Goal: Task Accomplishment & Management: Complete application form

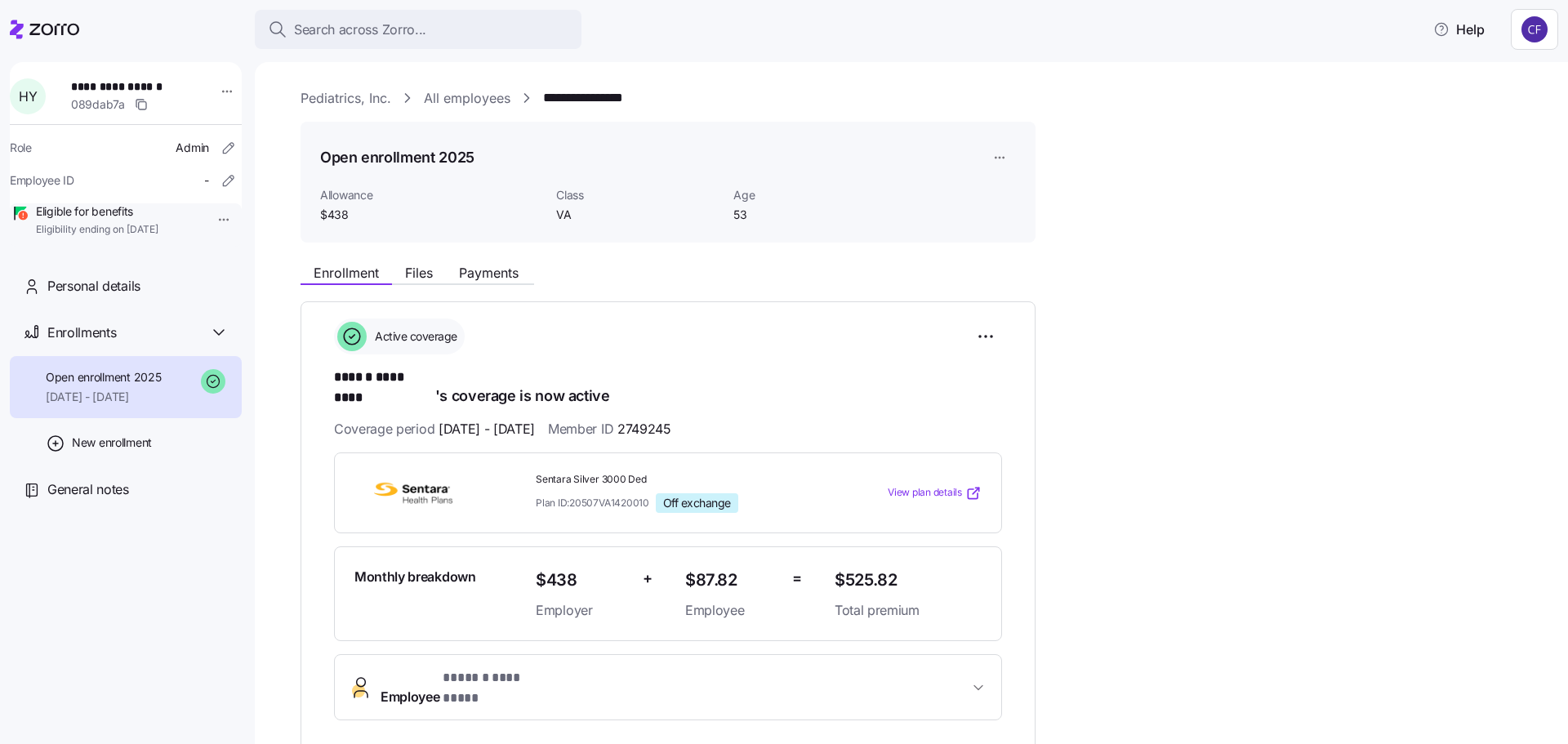
click at [320, 96] on link "Pediatrics, Inc." at bounding box center [346, 98] width 91 height 20
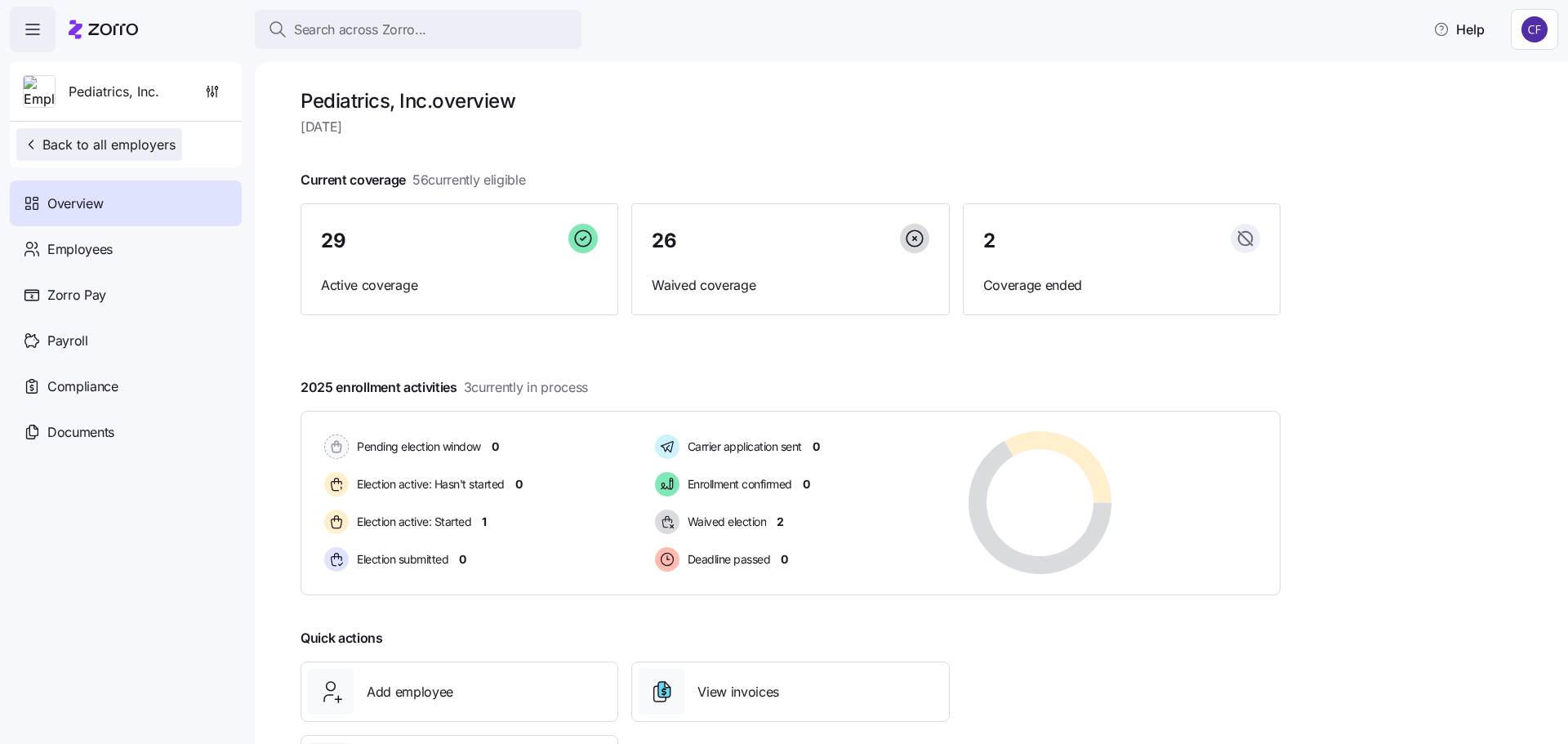
click at [95, 146] on span "Back to all employers" at bounding box center [99, 145] width 153 height 20
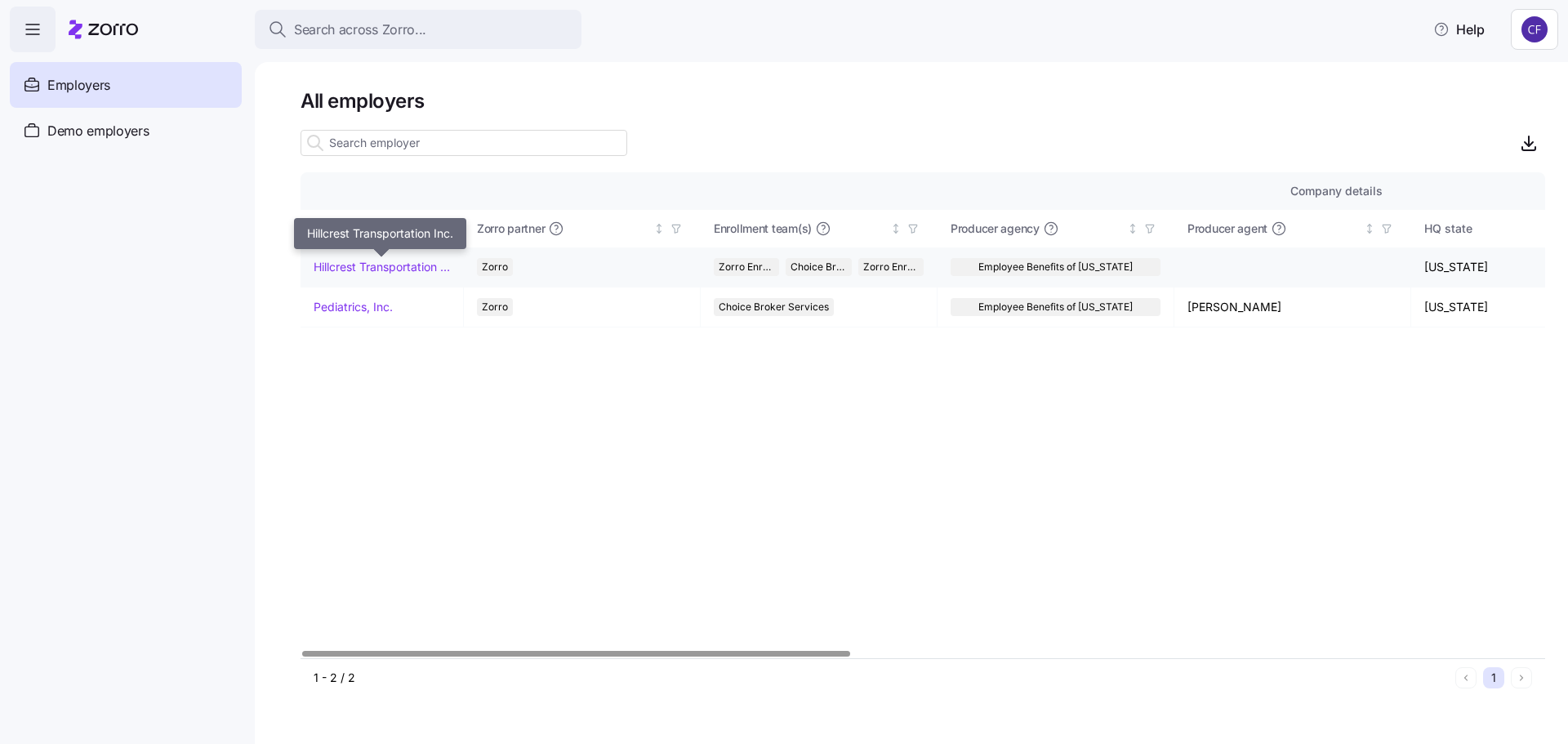
click at [350, 261] on link "Hillcrest Transportation Inc." at bounding box center [382, 267] width 136 height 16
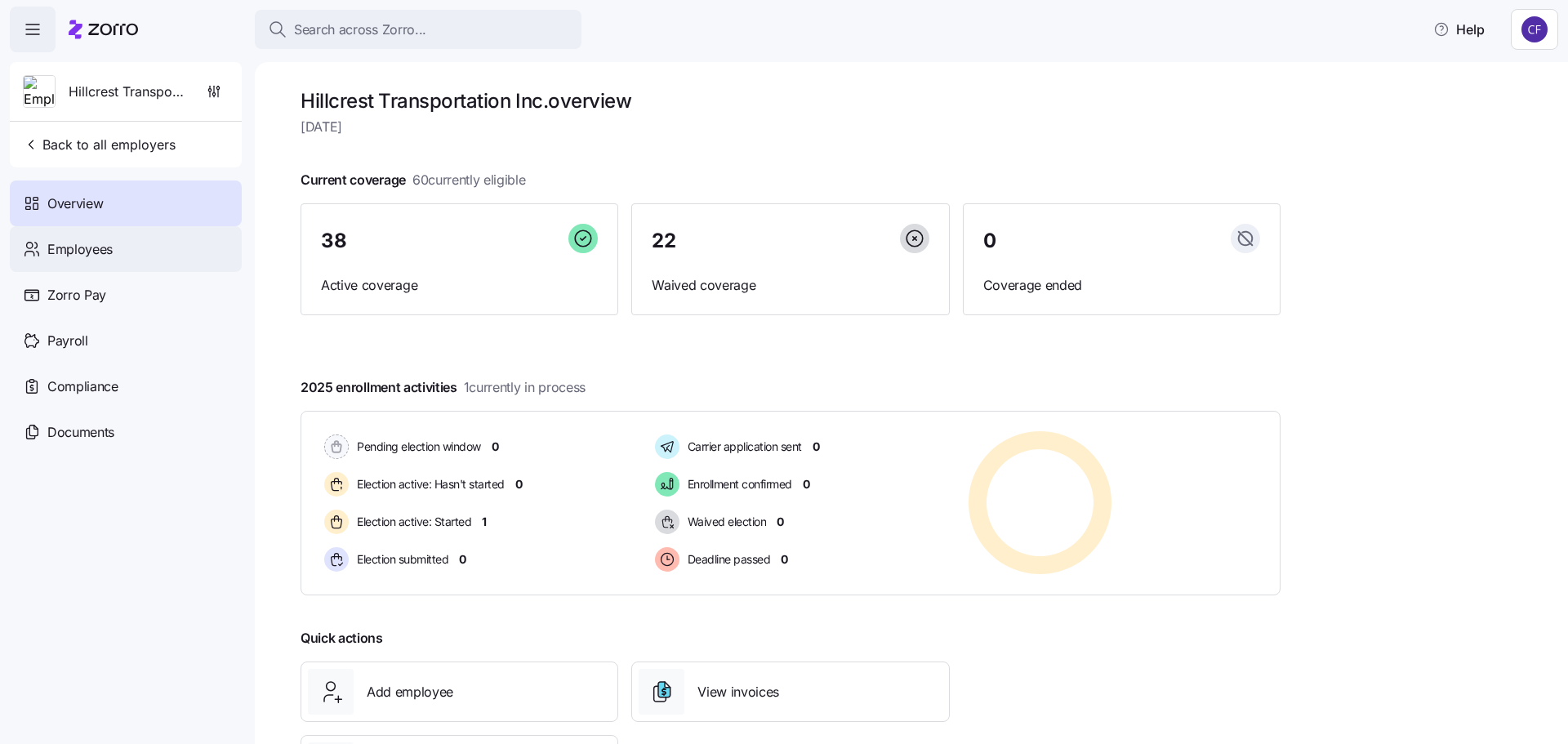
click at [79, 249] on span "Employees" at bounding box center [80, 249] width 65 height 20
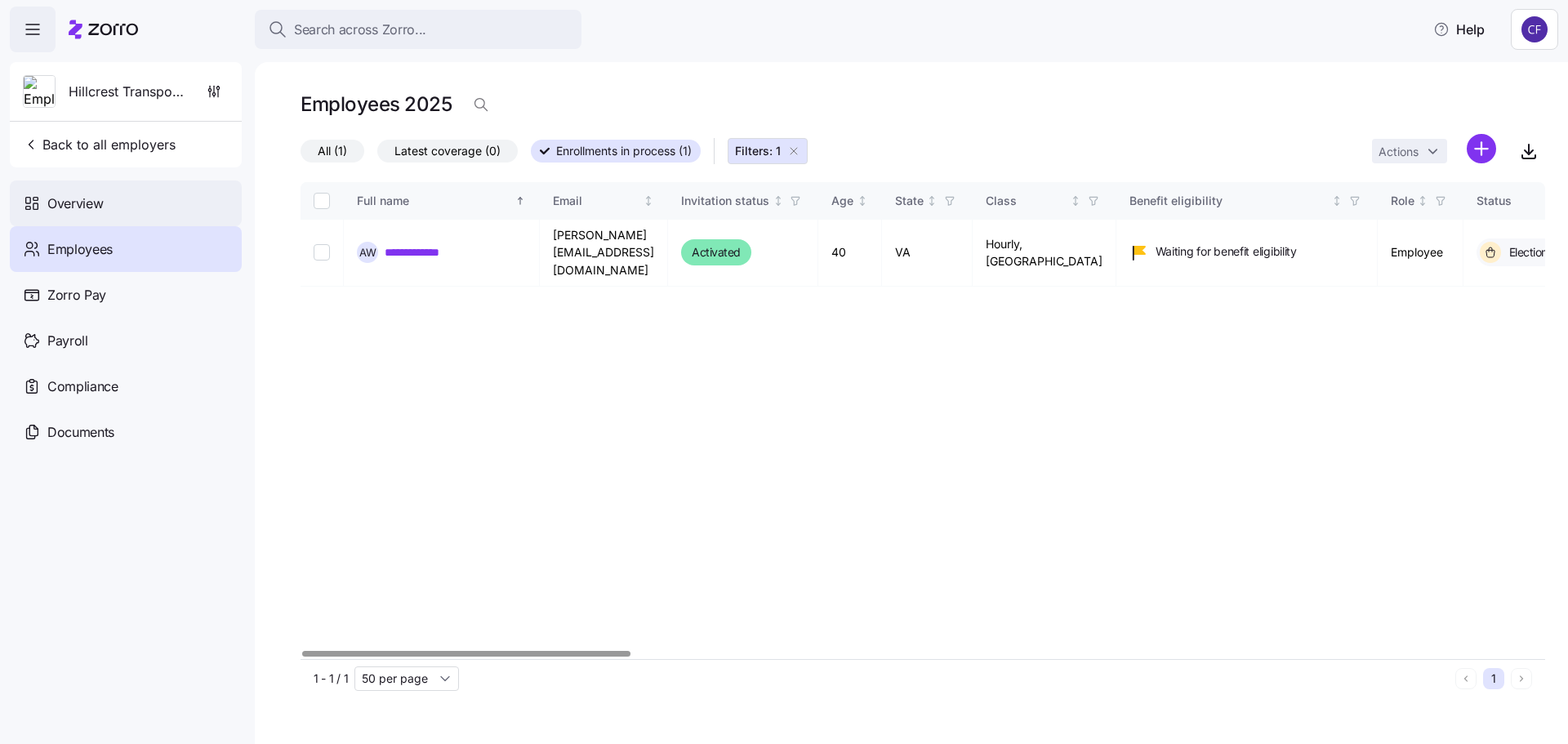
click at [53, 204] on span "Overview" at bounding box center [75, 204] width 56 height 20
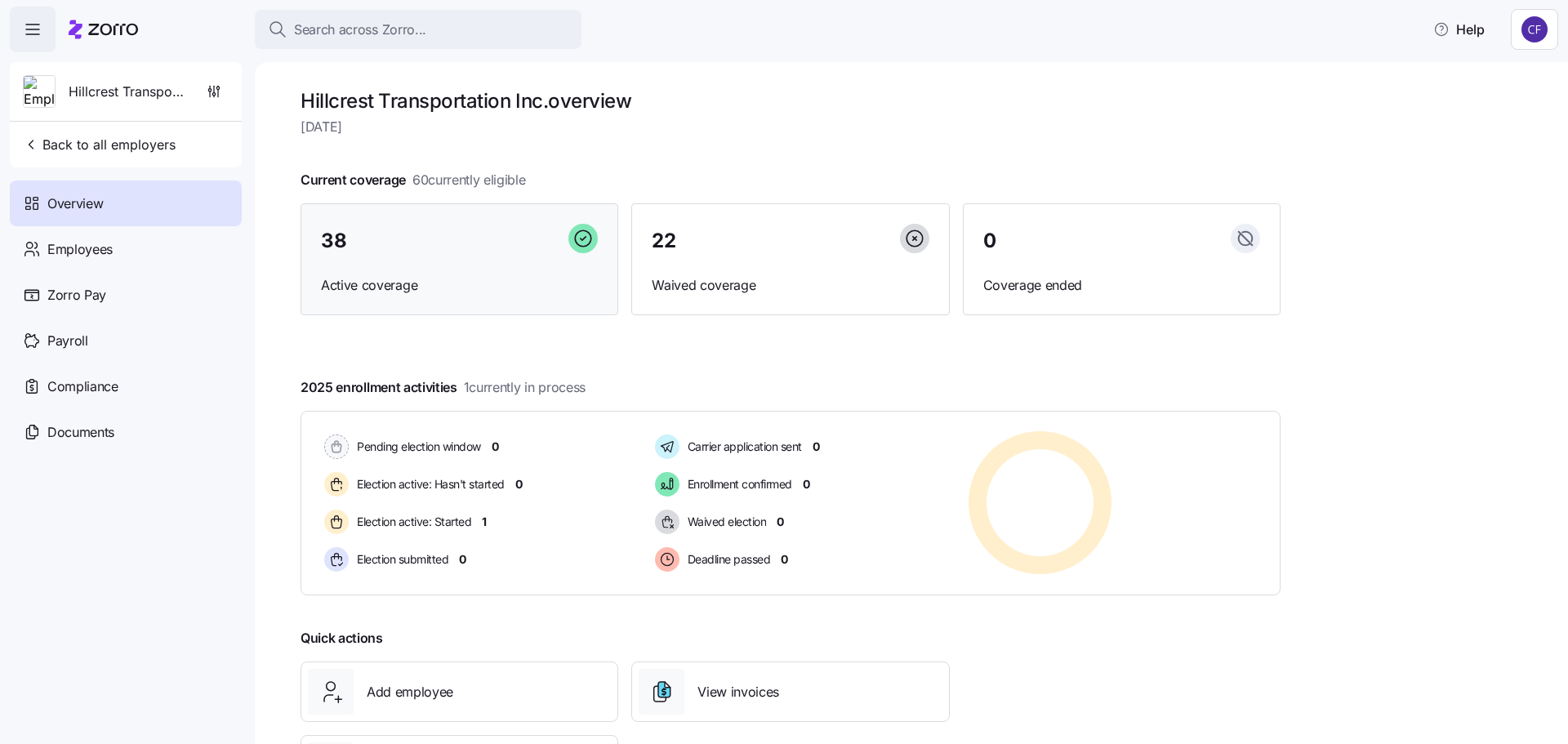
click at [420, 271] on div "38 Active coverage" at bounding box center [459, 260] width 318 height 113
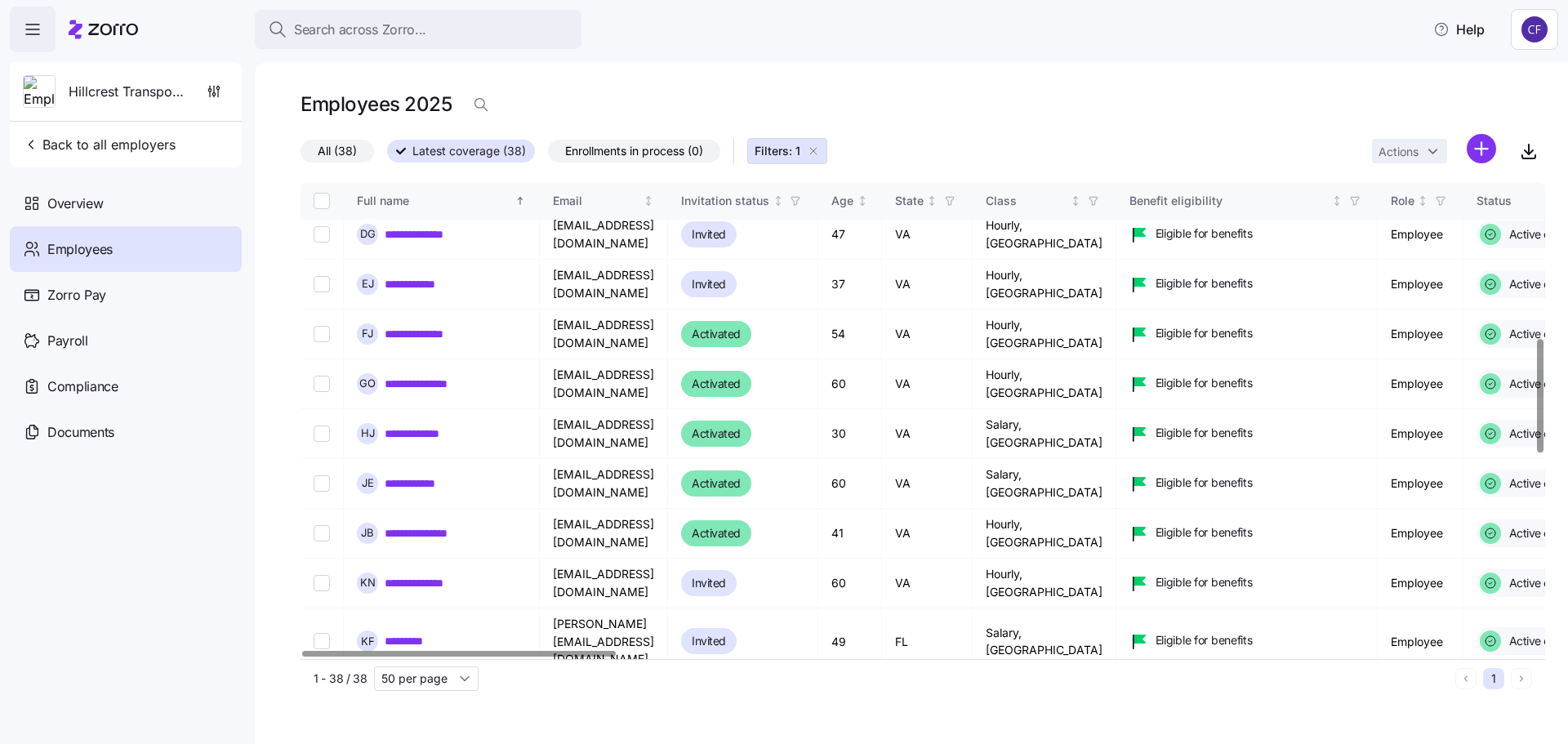
scroll to position [653, 0]
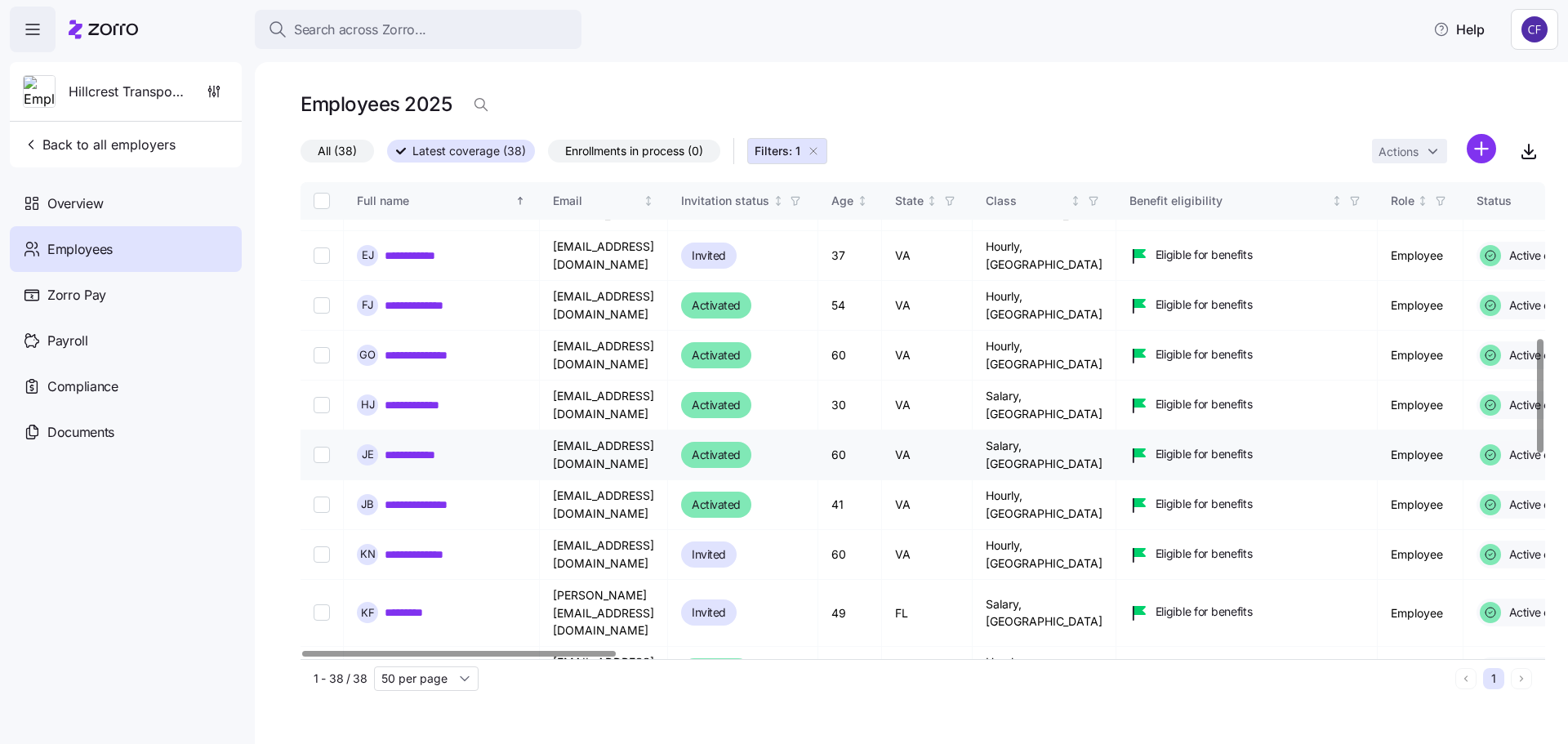
click at [445, 447] on link "**********" at bounding box center [431, 455] width 94 height 16
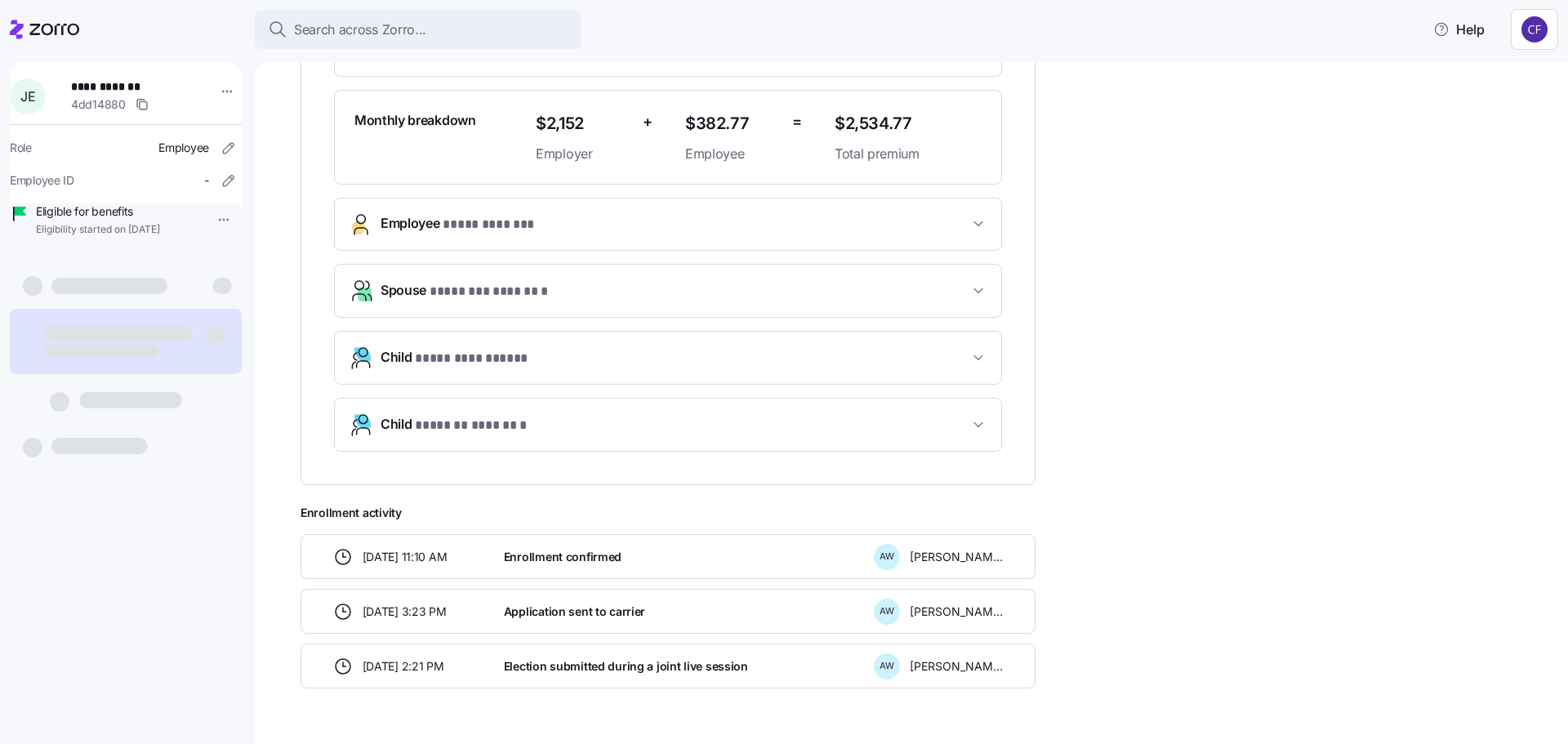
scroll to position [409, 0]
click at [978, 361] on icon "button" at bounding box center [978, 357] width 16 height 16
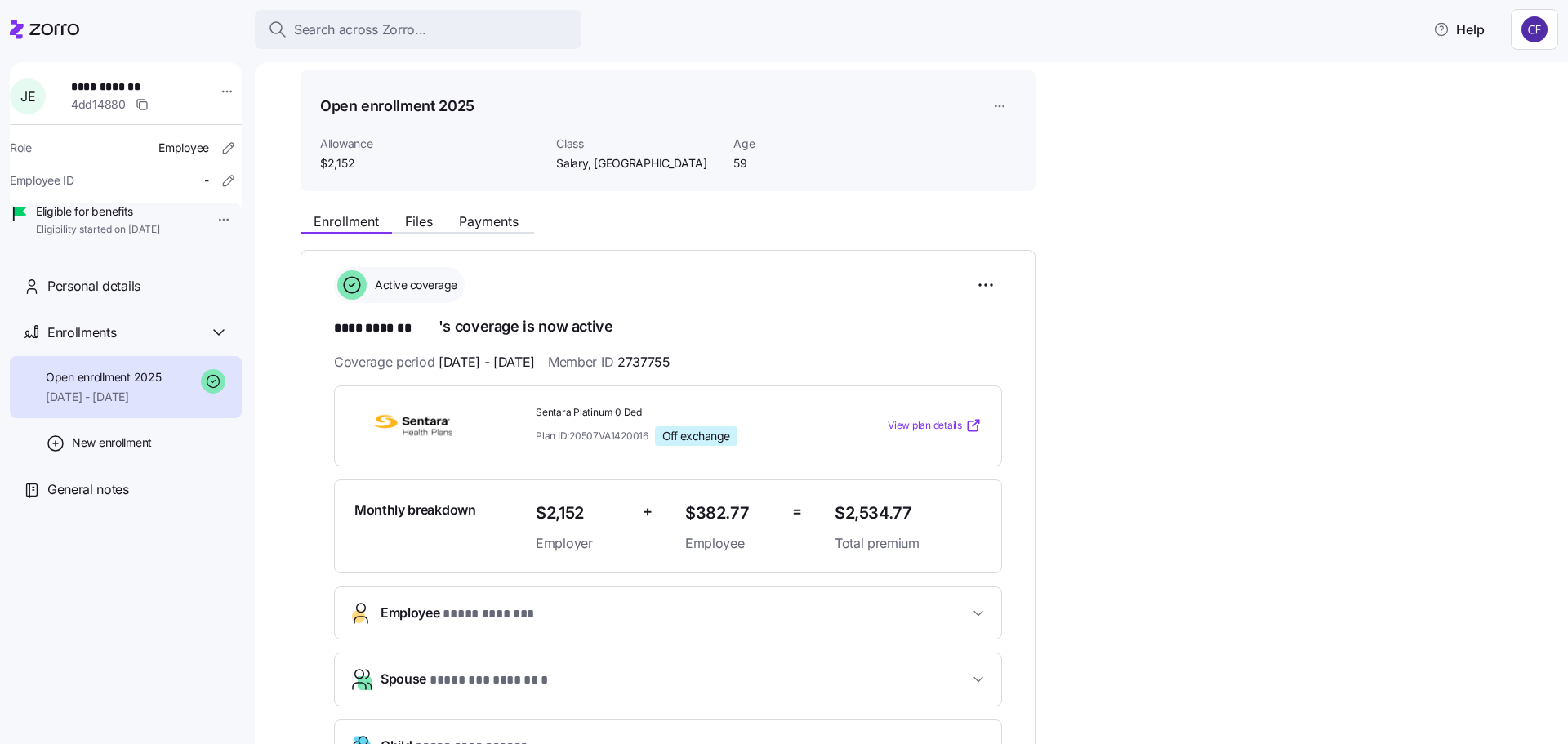
scroll to position [0, 0]
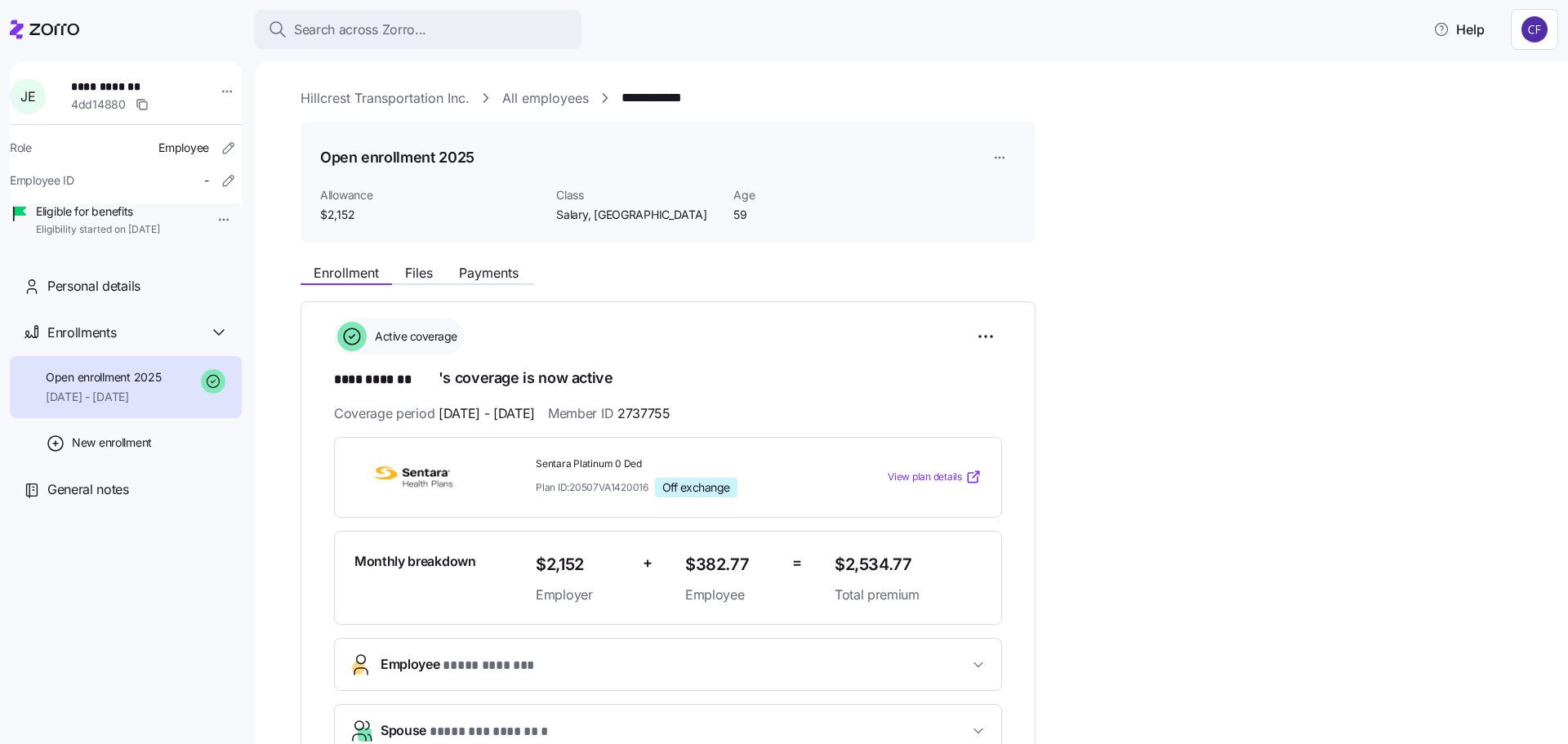
click at [421, 92] on link "Hillcrest Transportation Inc." at bounding box center [385, 98] width 169 height 20
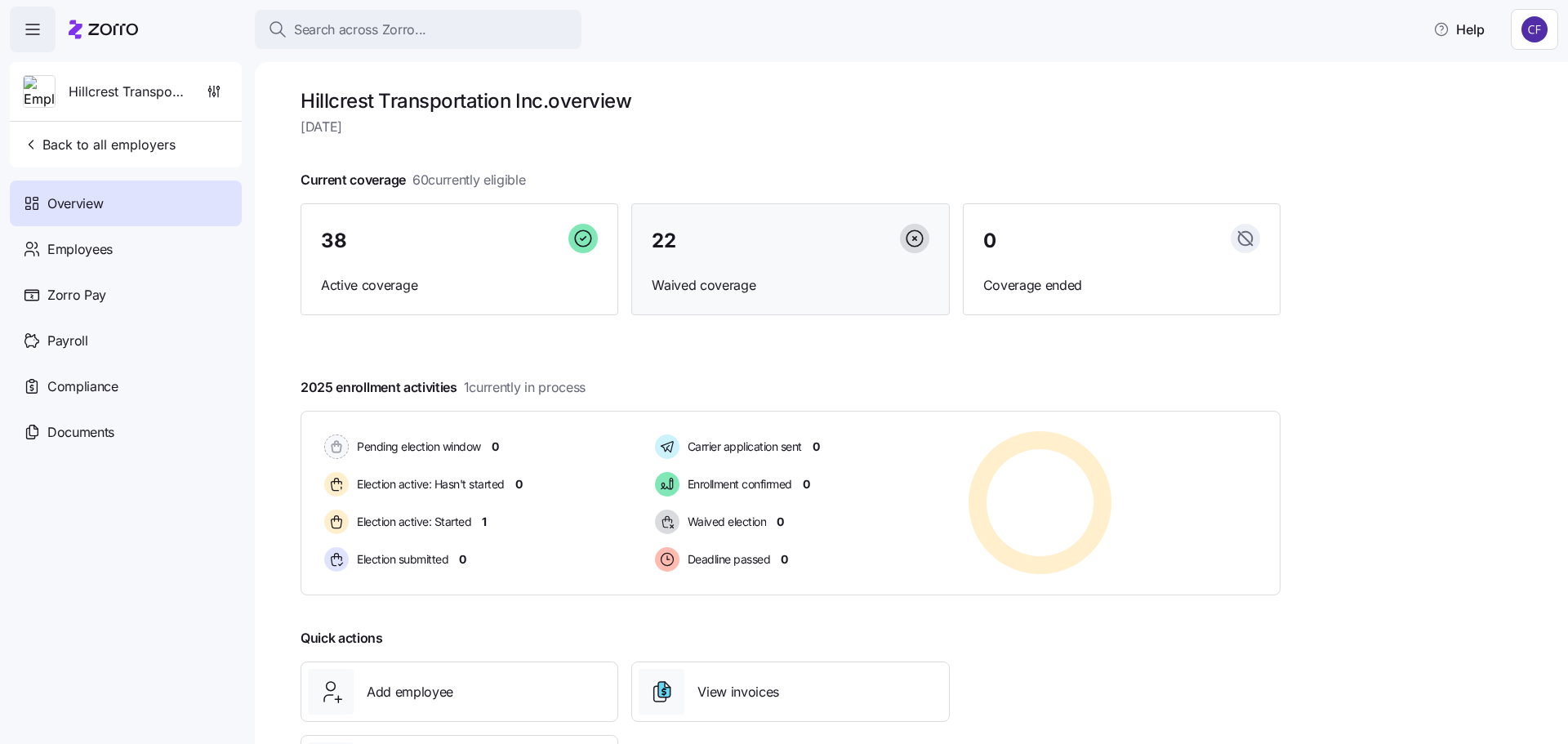
click at [715, 276] on span "Waived coverage" at bounding box center [789, 285] width 277 height 20
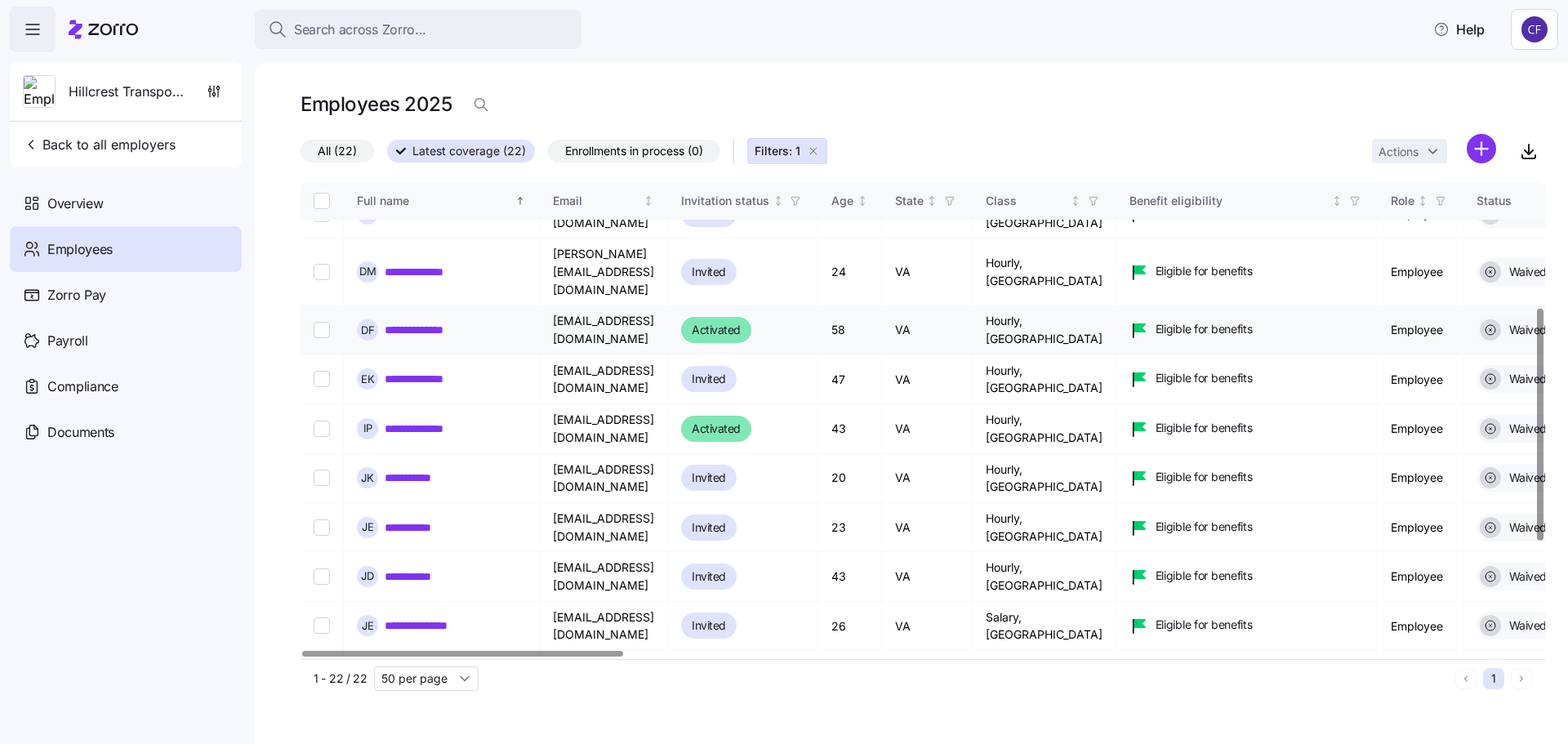
scroll to position [327, 0]
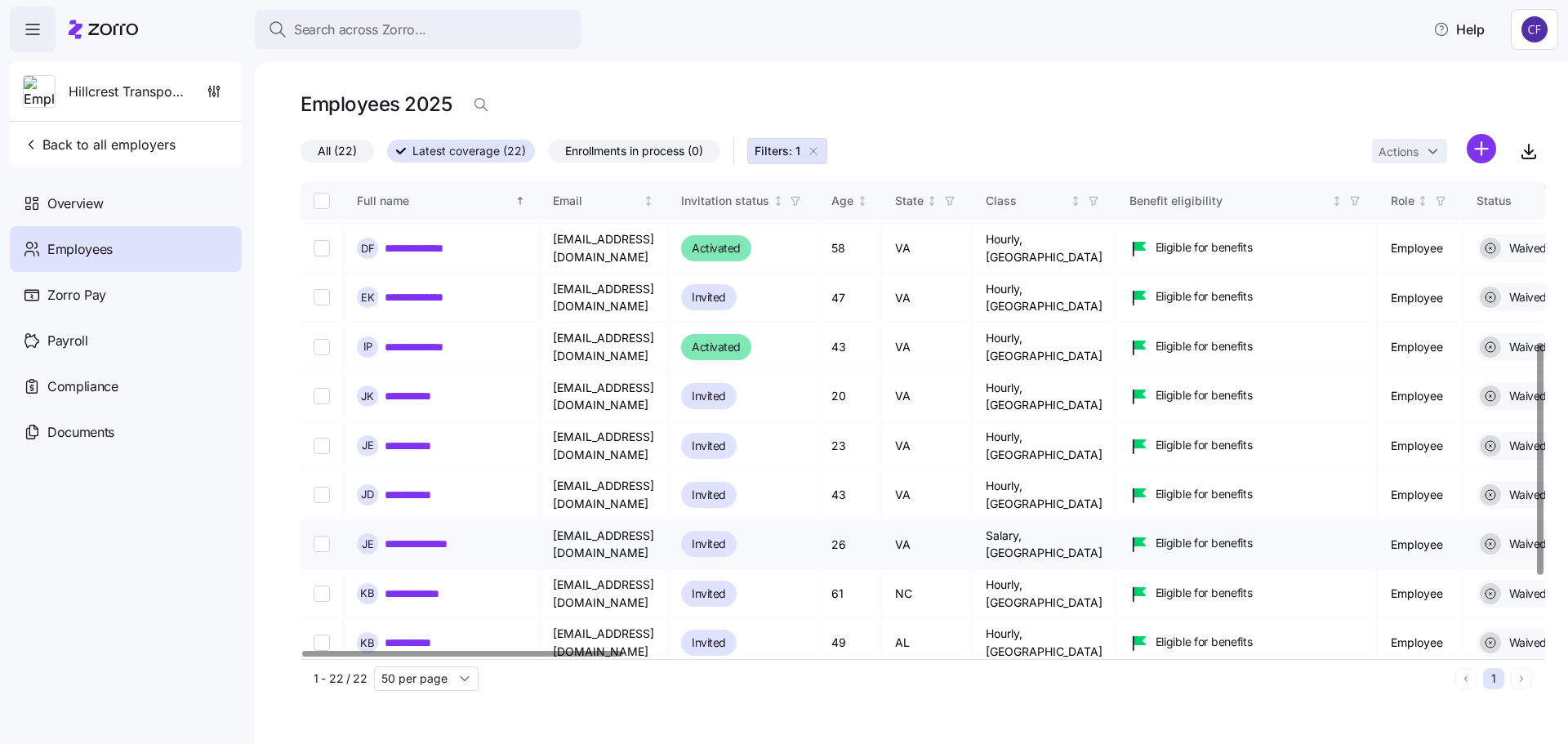
click at [436, 536] on link "**********" at bounding box center [432, 545] width 95 height 16
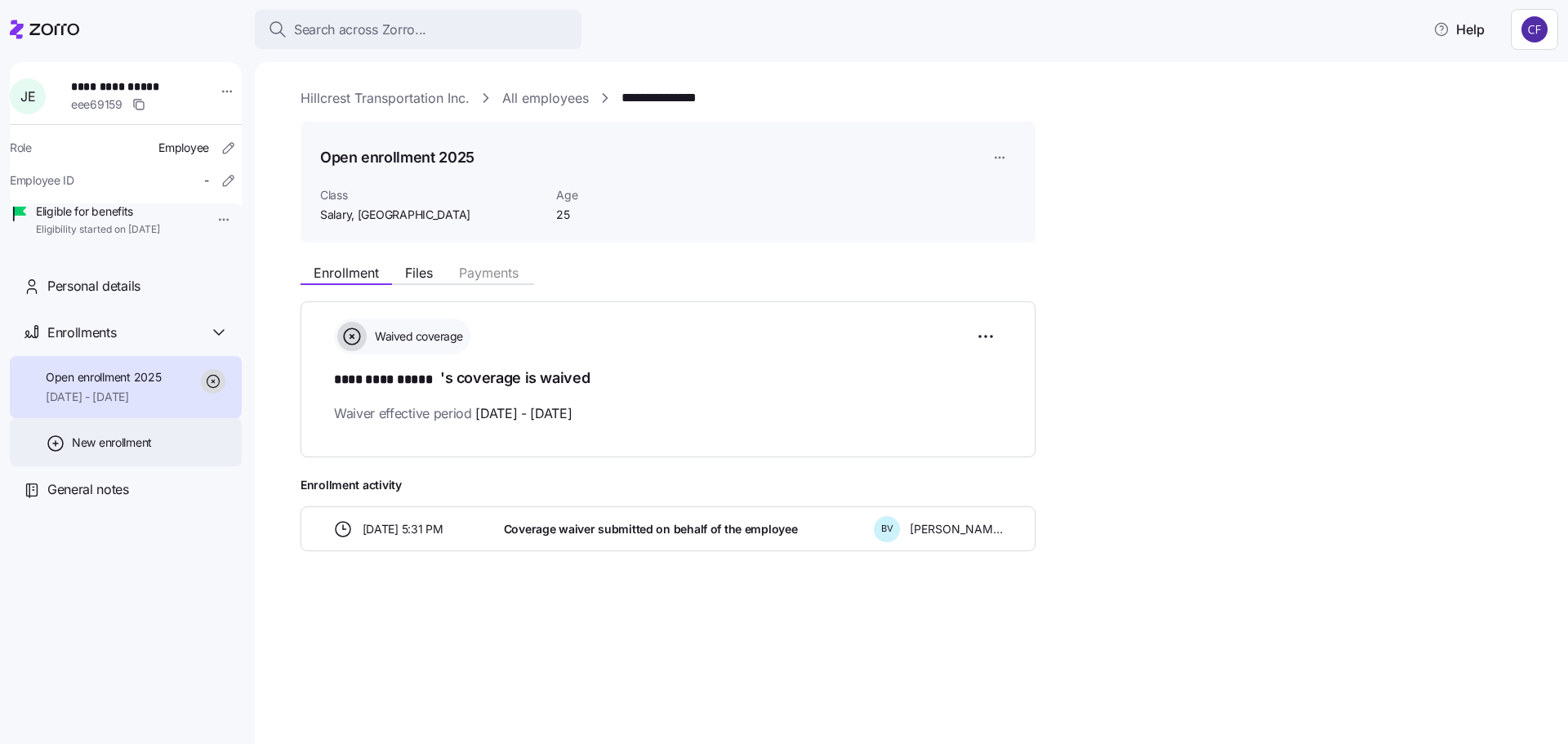
click at [132, 451] on span "New enrollment" at bounding box center [112, 443] width 80 height 16
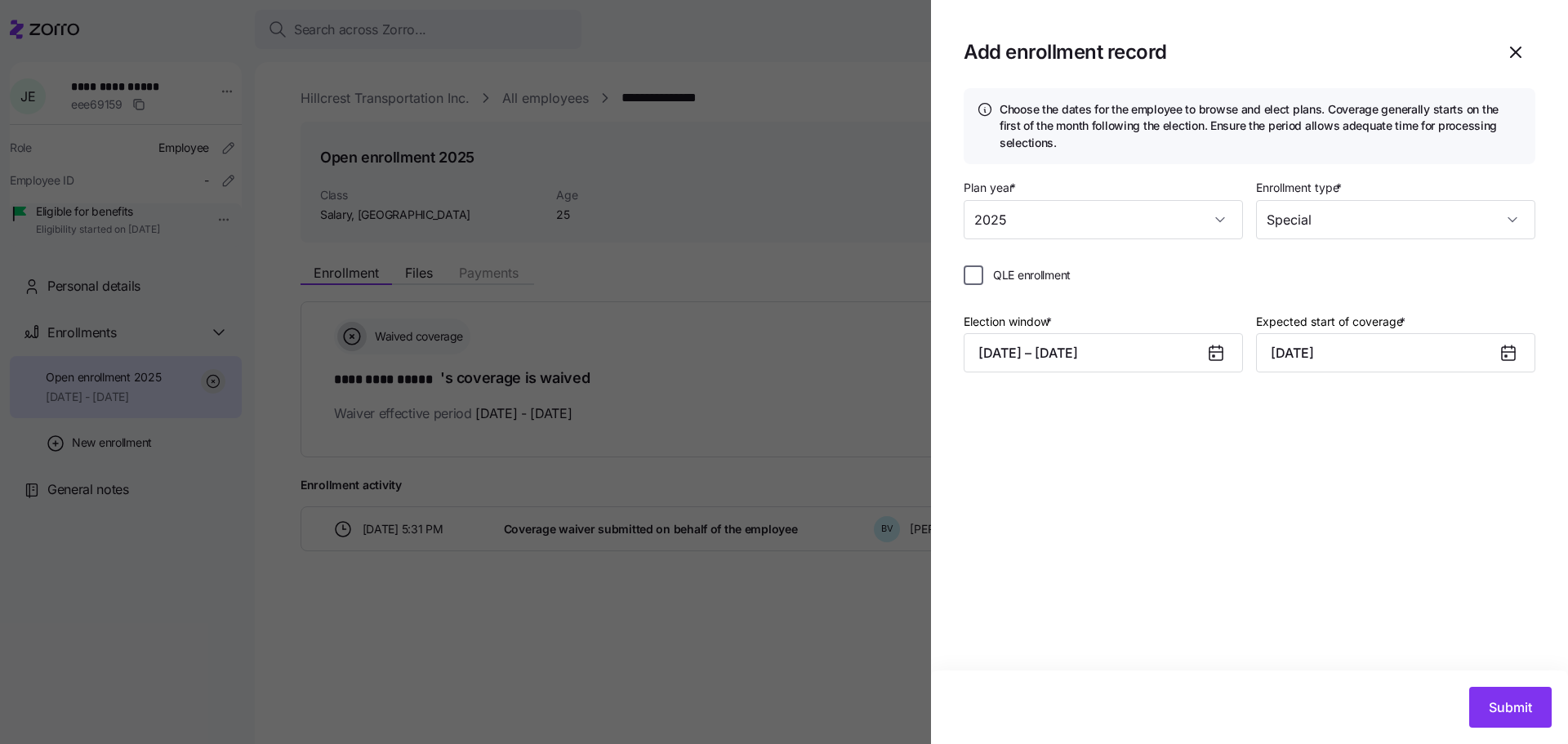
click at [976, 272] on input "QLE enrollment" at bounding box center [973, 276] width 20 height 20
checkbox input "true"
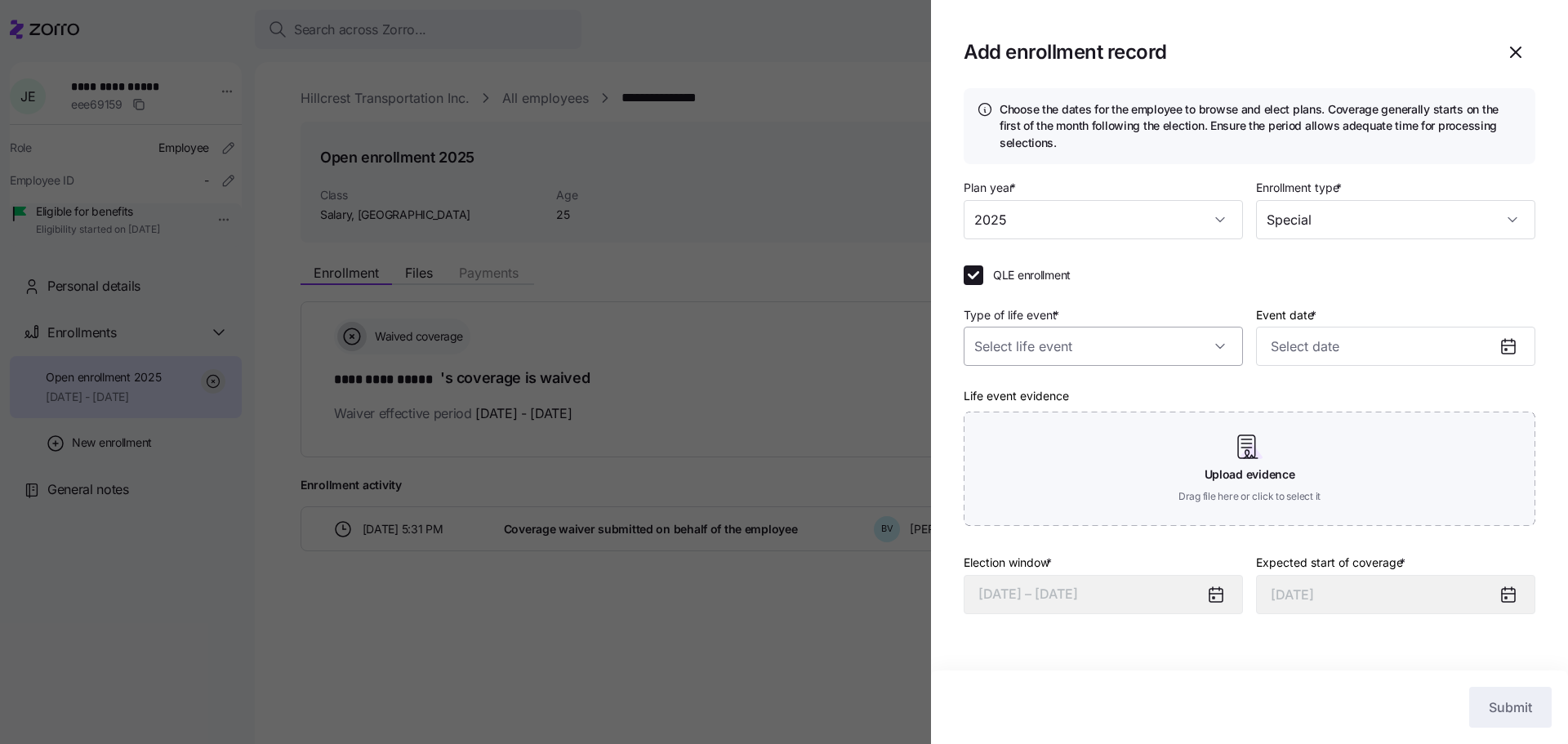
click at [1191, 344] on input "Type of life event *" at bounding box center [1103, 347] width 279 height 39
click at [1063, 504] on span "Child turned 26" at bounding box center [1025, 509] width 83 height 18
type input "Child turned 26"
click at [1508, 346] on icon at bounding box center [1508, 346] width 13 height 0
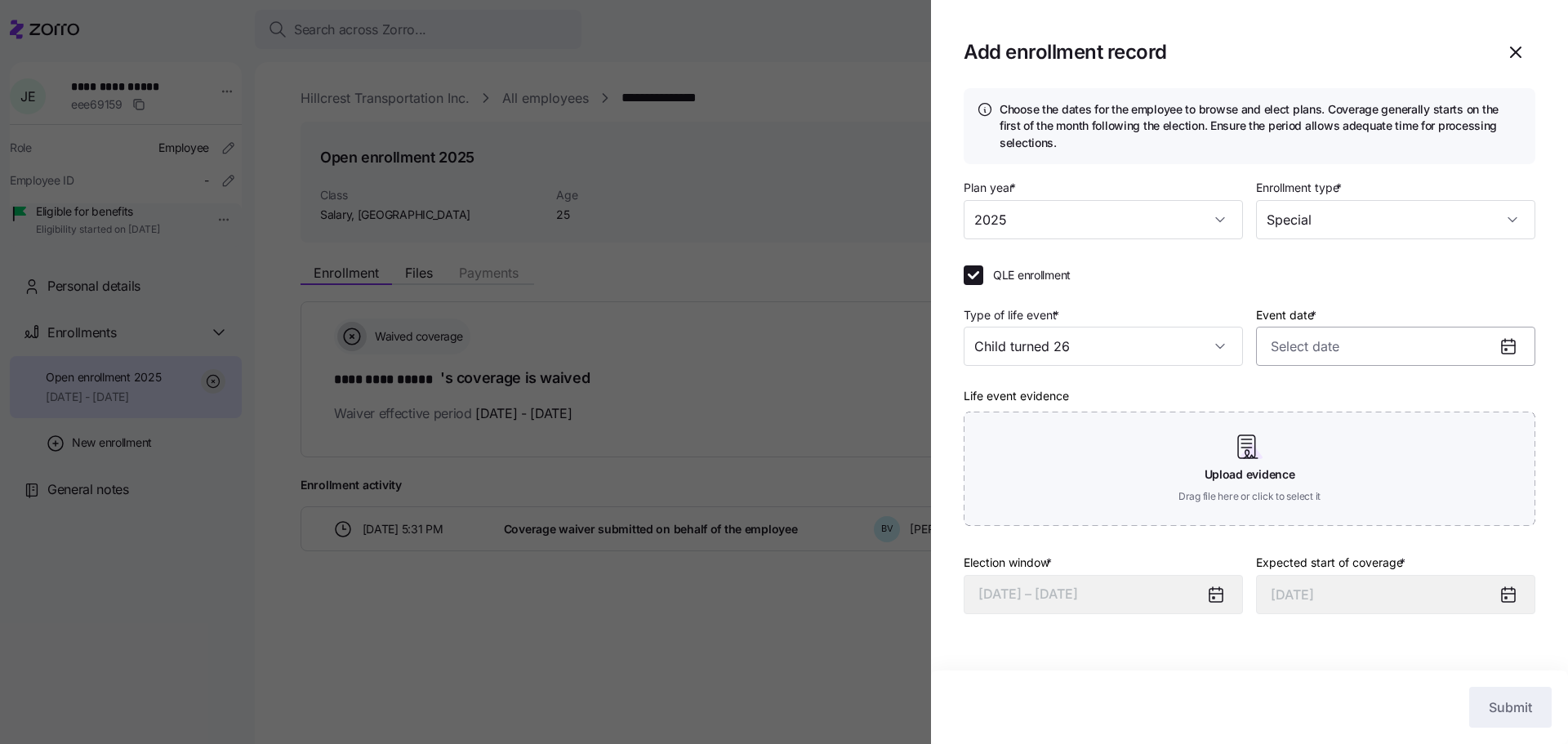
click at [1485, 346] on input "Event date *" at bounding box center [1396, 347] width 279 height 39
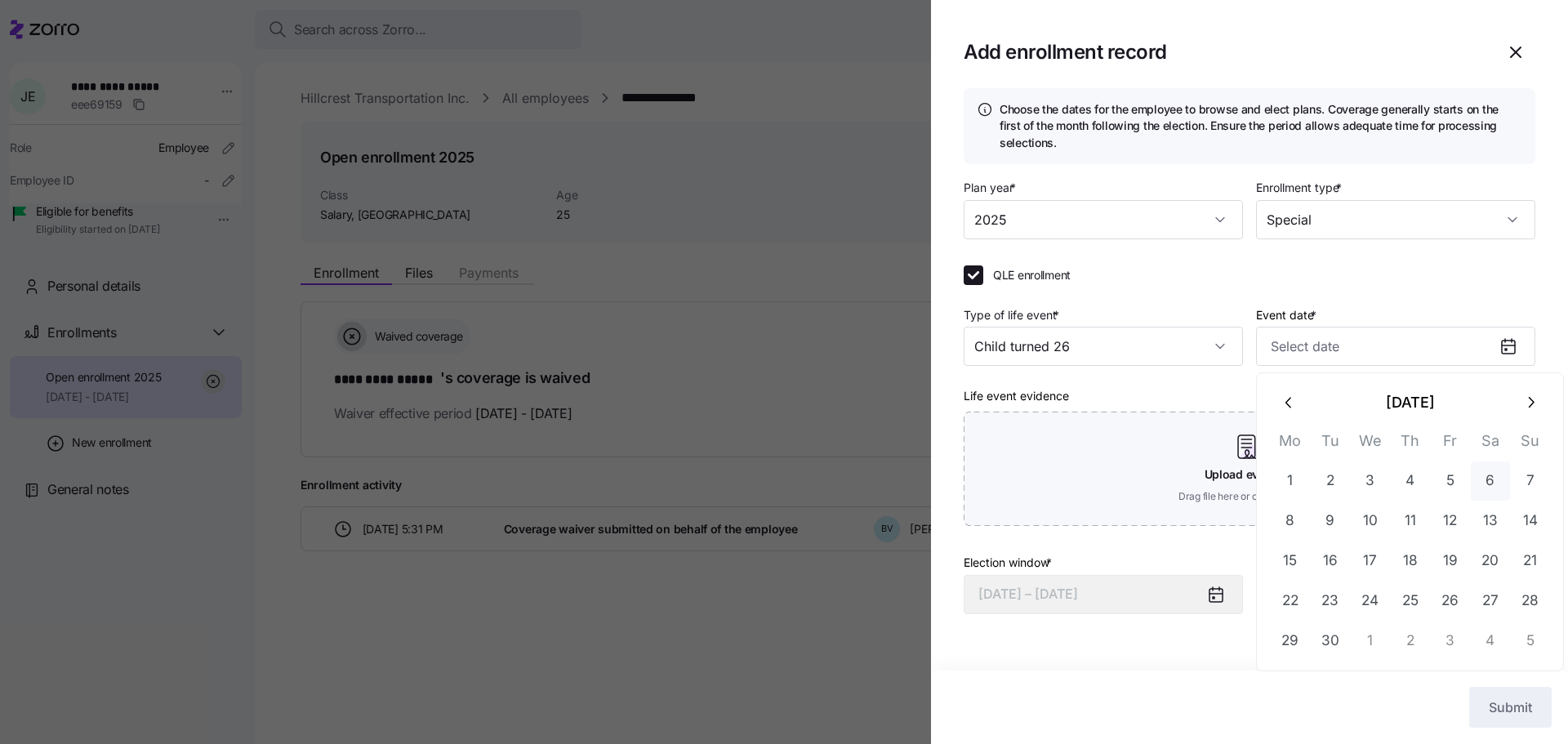
click at [1488, 484] on button "6" at bounding box center [1490, 482] width 39 height 39
type input "[DATE]"
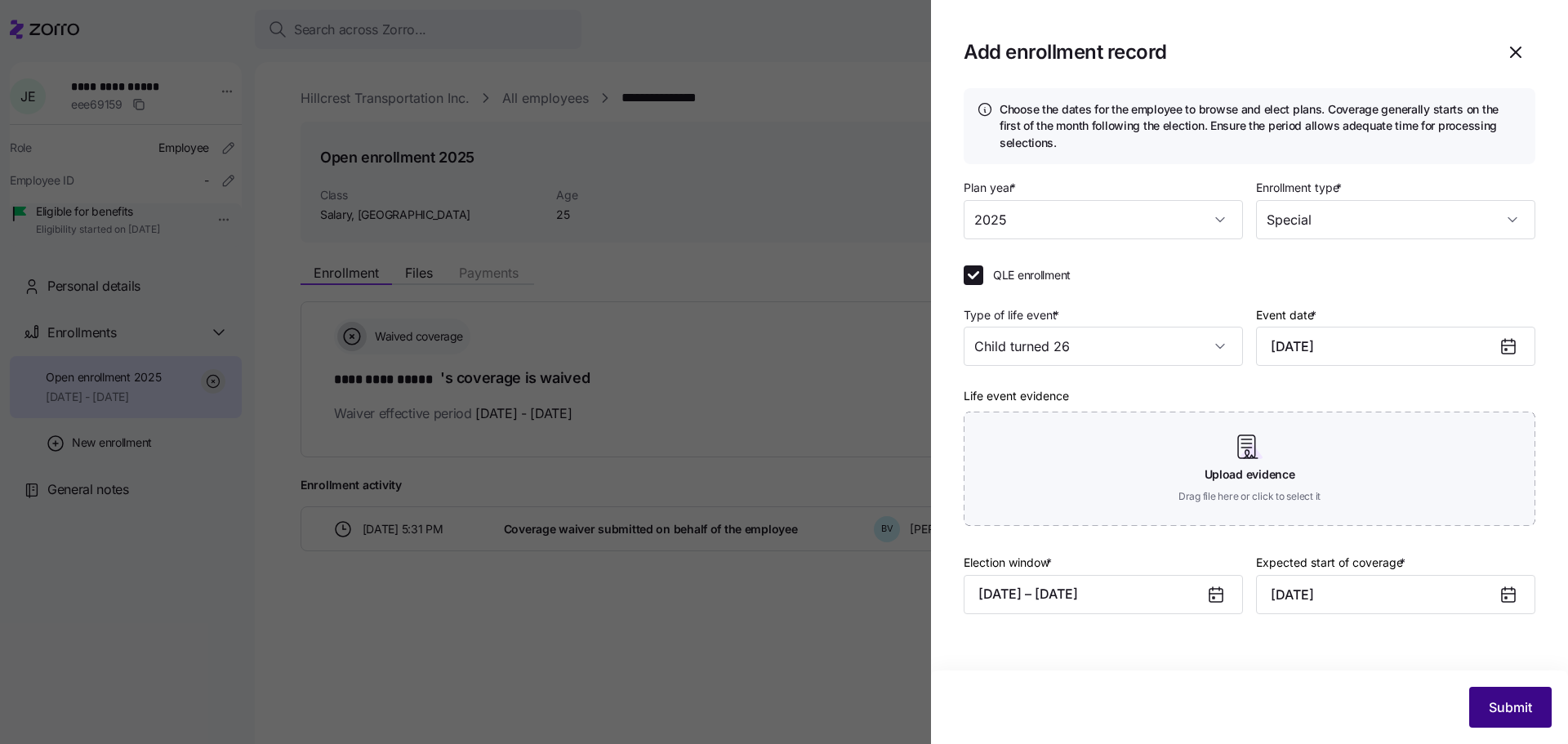
click at [1508, 707] on span "Submit" at bounding box center [1510, 707] width 43 height 20
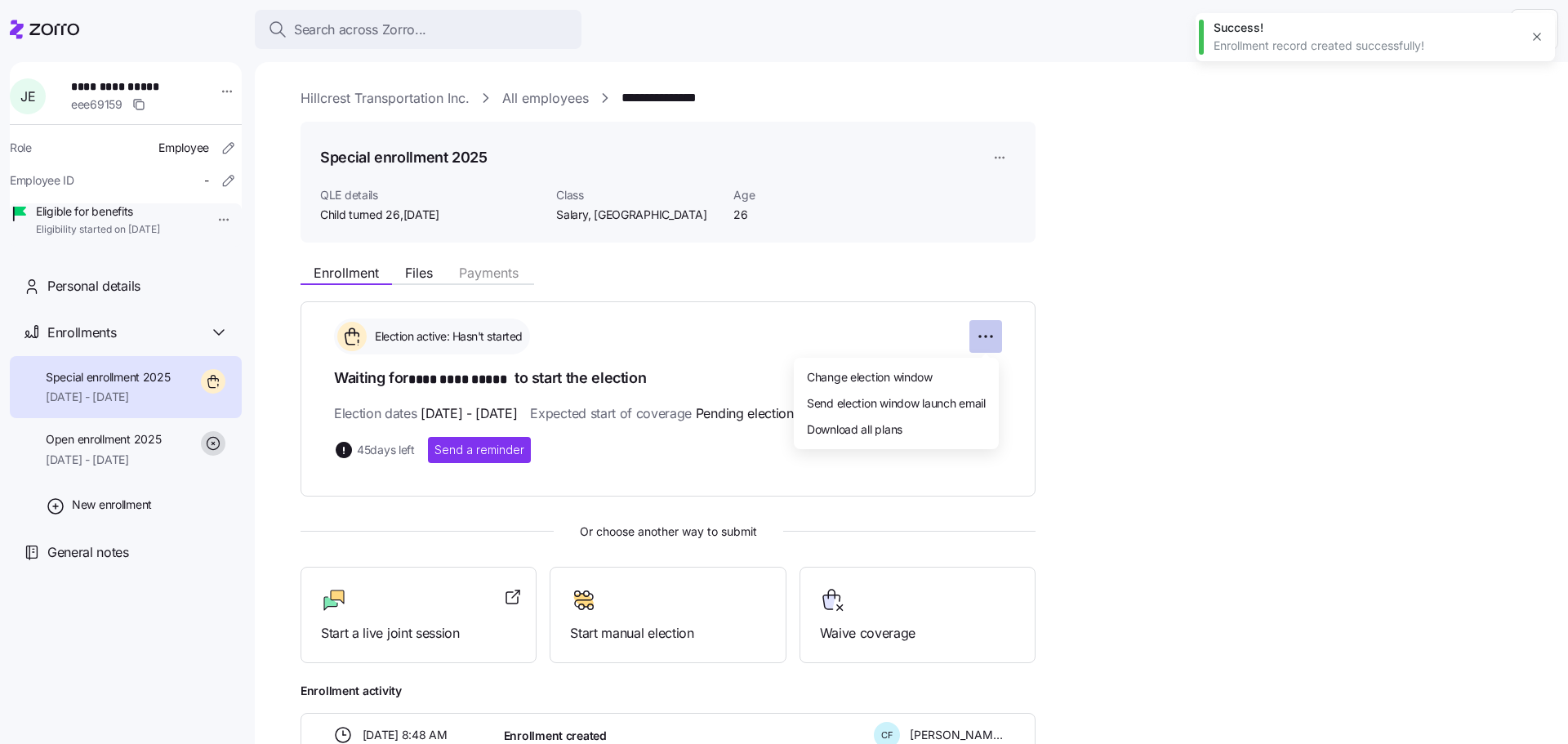
click at [984, 335] on html "**********" at bounding box center [784, 367] width 1568 height 734
click at [905, 407] on span "Send election window launch email" at bounding box center [896, 403] width 179 height 16
